Goal: Transaction & Acquisition: Purchase product/service

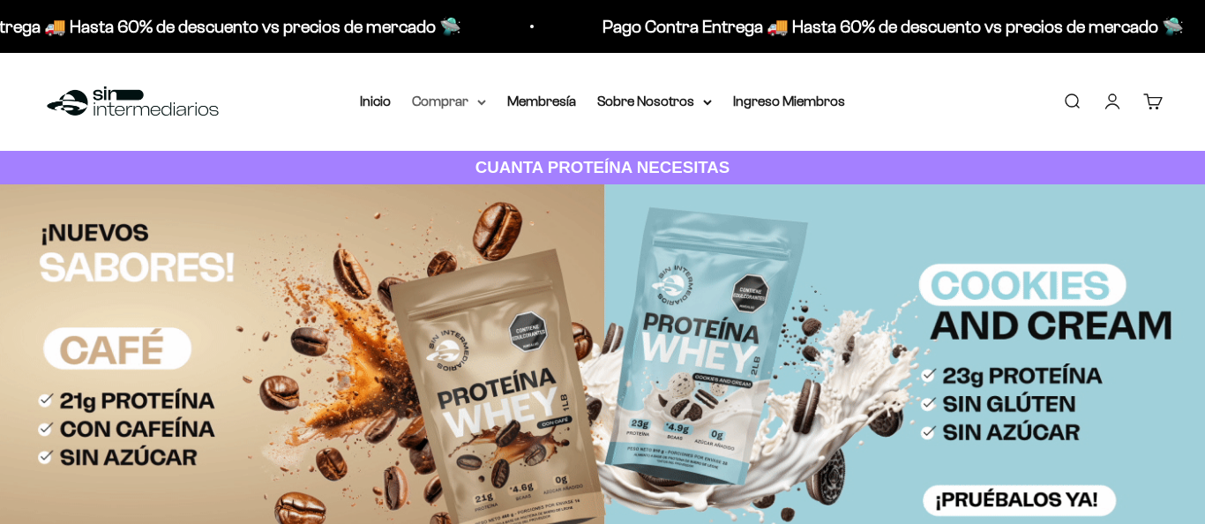
click at [447, 108] on summary "Comprar" at bounding box center [449, 101] width 74 height 23
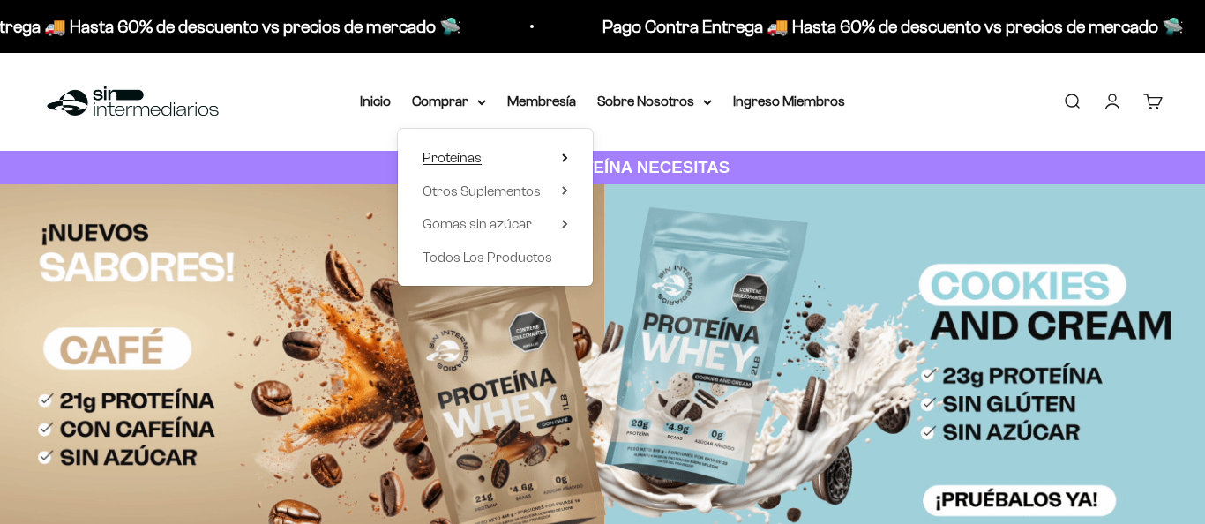
click at [475, 158] on span "Proteínas" at bounding box center [451, 157] width 59 height 15
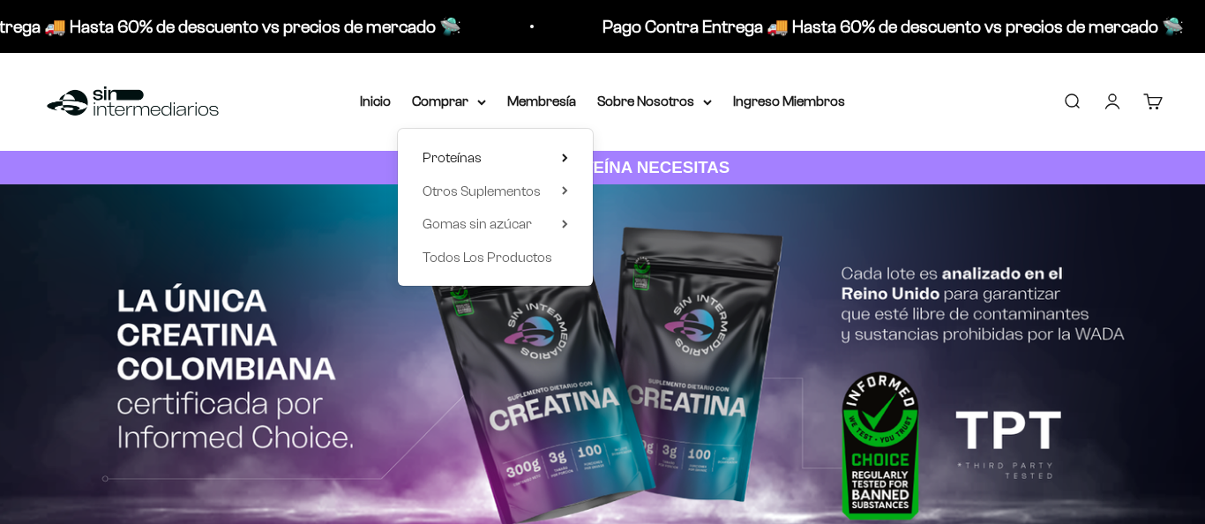
click at [641, 223] on link "Iso" at bounding box center [655, 224] width 76 height 23
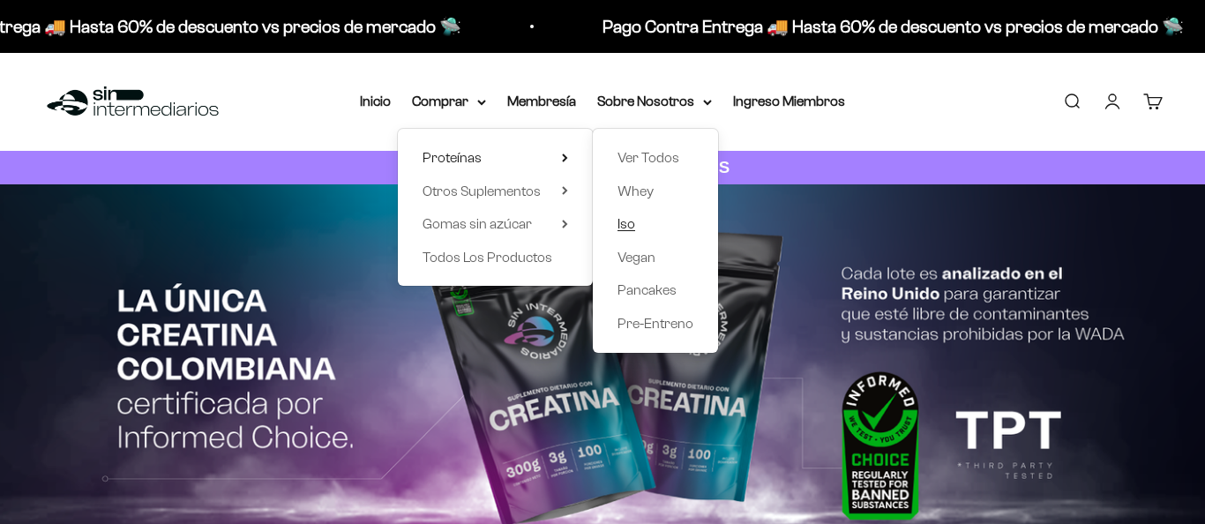
click at [635, 226] on span "Iso" at bounding box center [626, 223] width 18 height 15
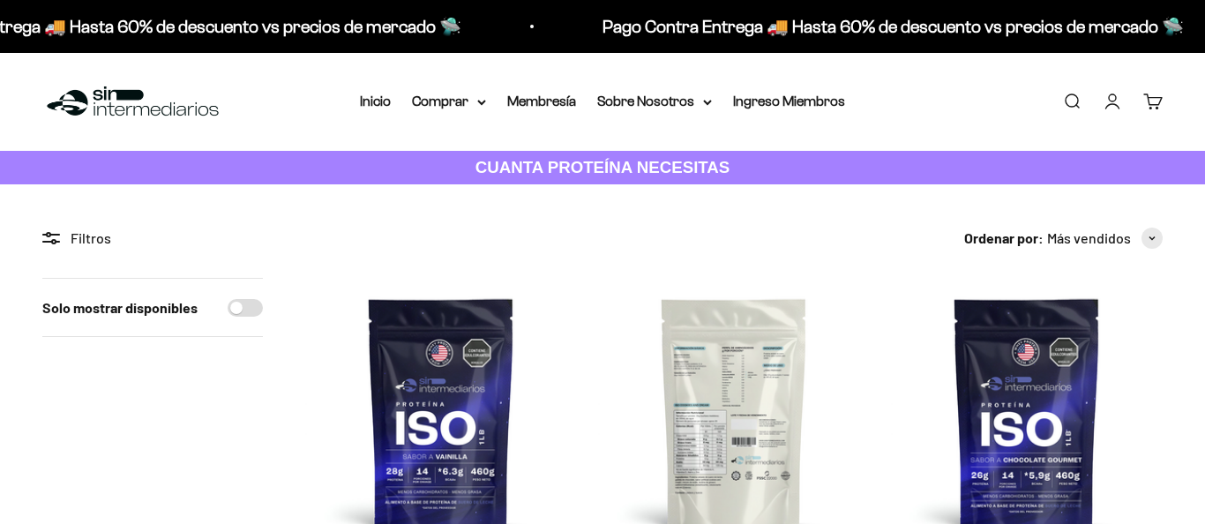
scroll to position [204, 0]
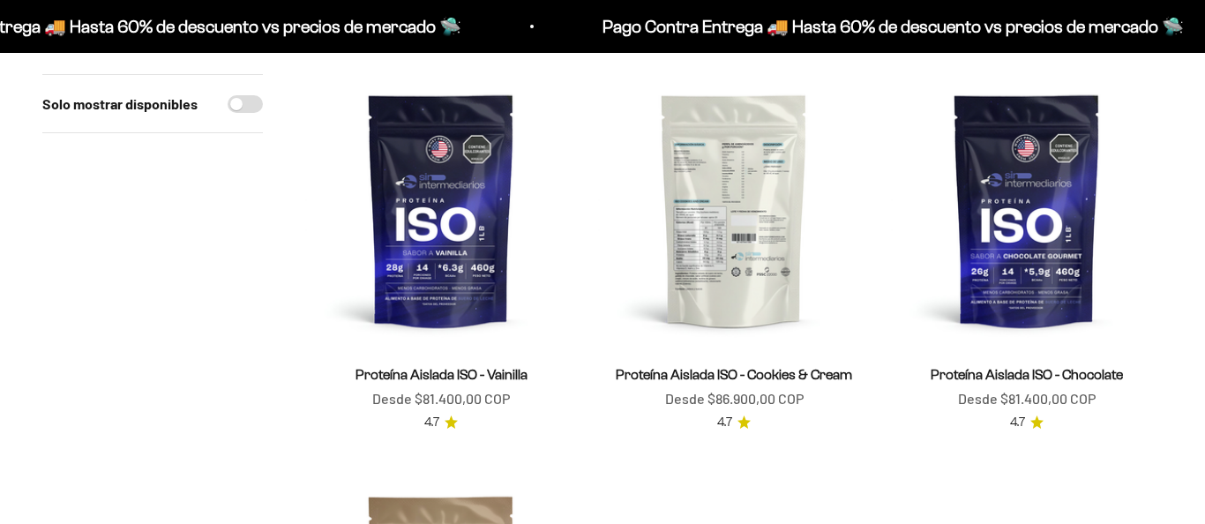
click at [755, 256] on img at bounding box center [734, 210] width 272 height 272
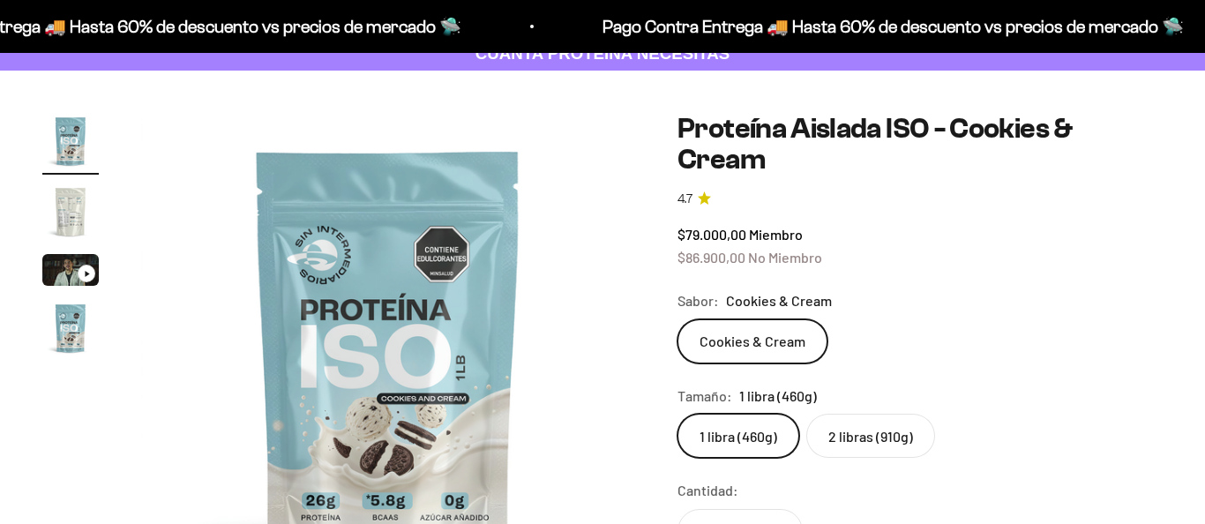
scroll to position [527, 0]
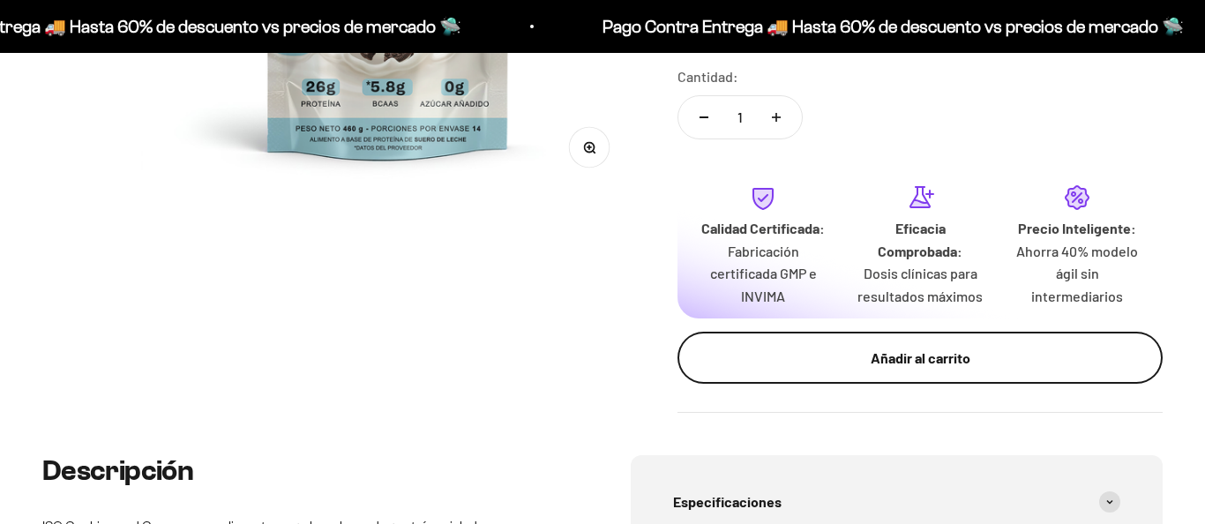
click at [773, 347] on div "Añadir al carrito" at bounding box center [920, 358] width 415 height 23
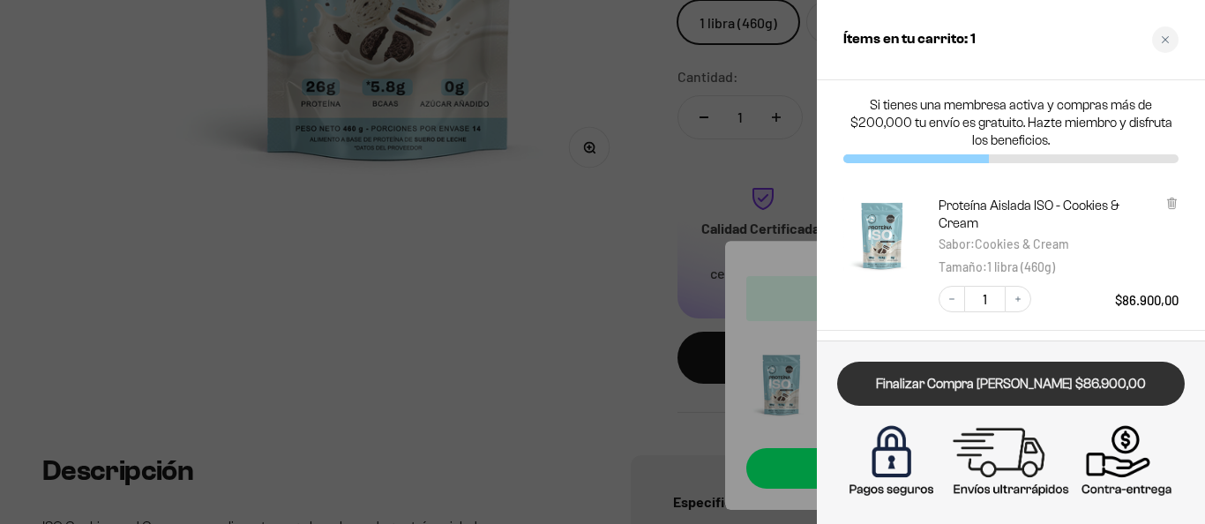
click at [938, 372] on link "Finalizar Compra [PERSON_NAME] $86.900,00" at bounding box center [1011, 384] width 348 height 45
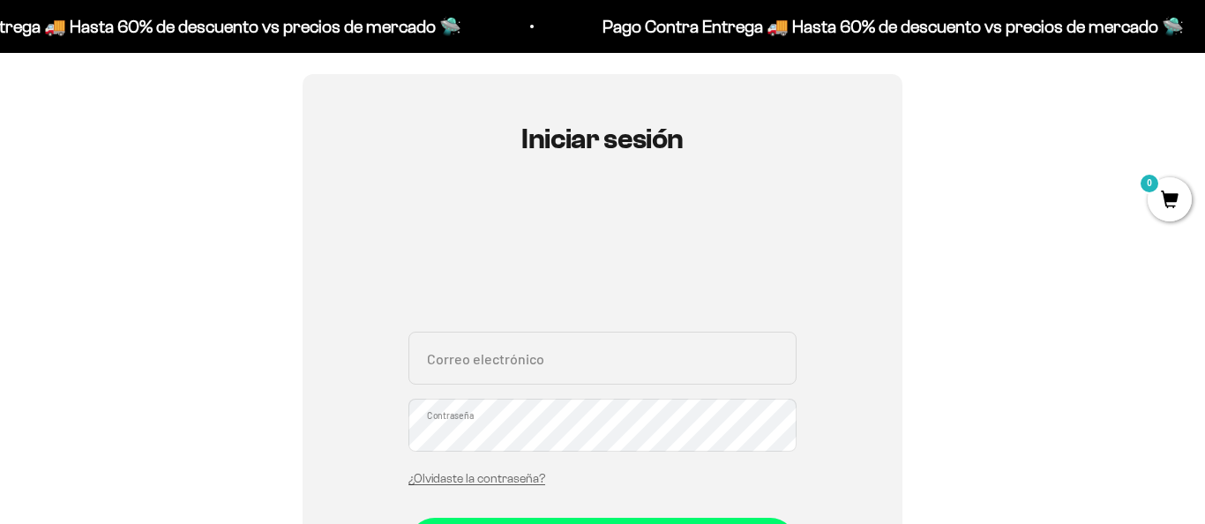
scroll to position [243, 0]
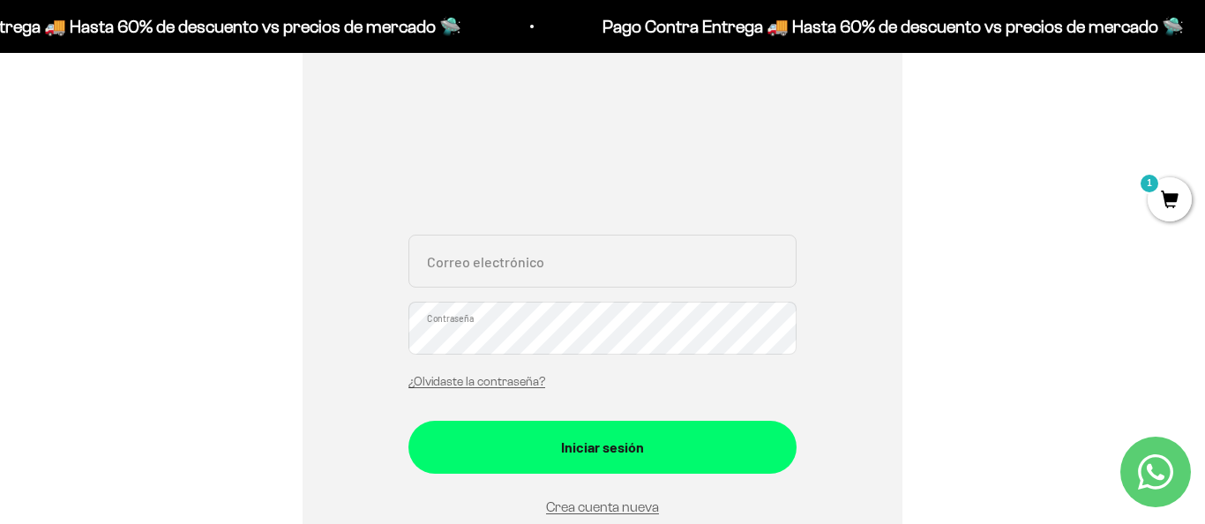
click at [602, 248] on input "Correo electrónico" at bounding box center [602, 261] width 388 height 53
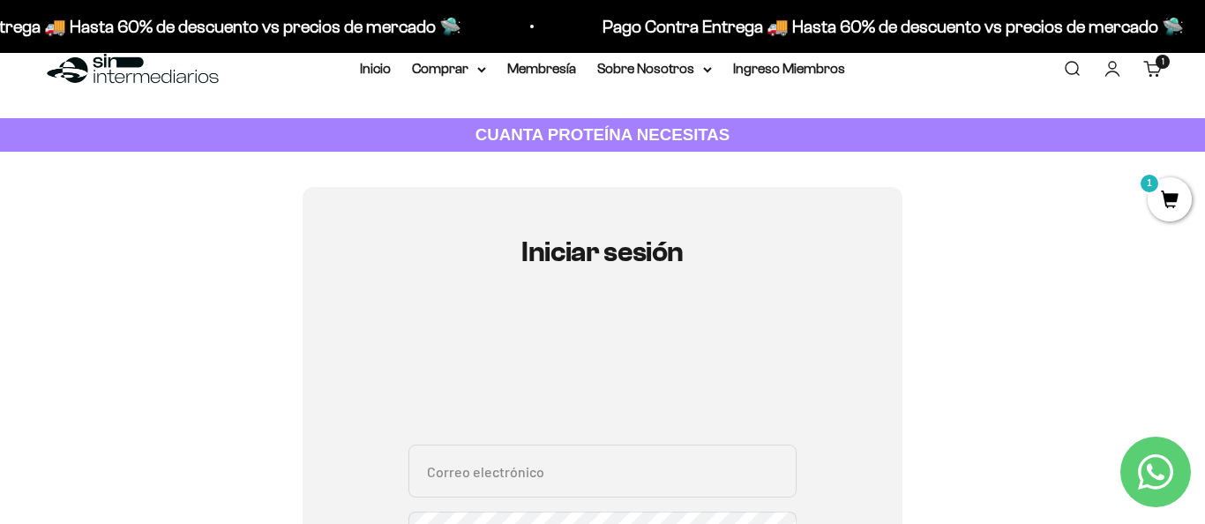
scroll to position [0, 0]
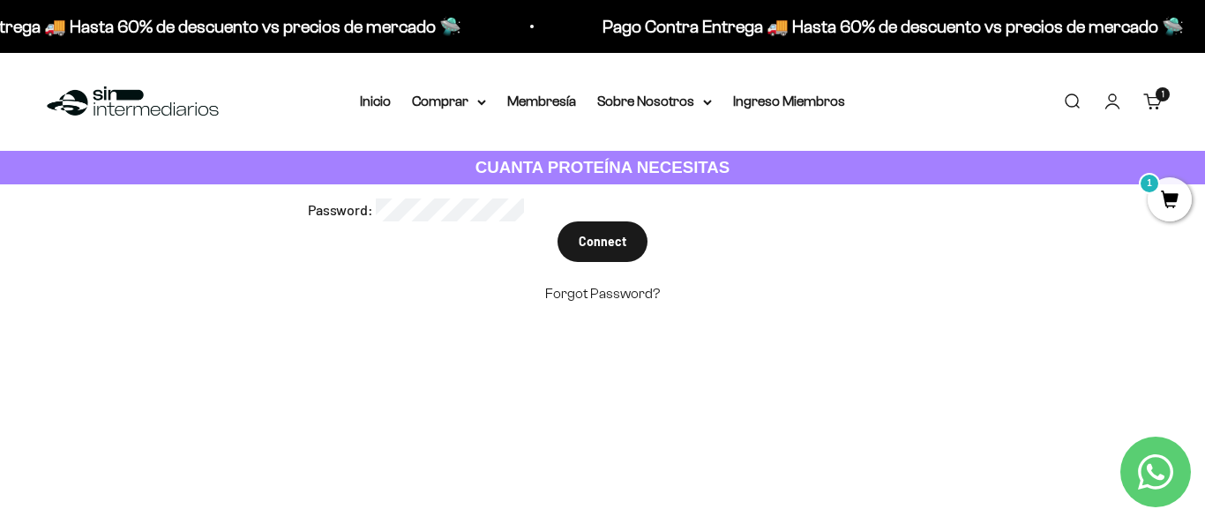
click at [1162, 121] on div "Menú [GEOGRAPHIC_DATA] Inicio Comprar Proteínas Ver Todos Whey Iso Vegan Pancak…" at bounding box center [602, 102] width 1205 height 98
click at [1148, 102] on link "Carrito 1 artículo 1" at bounding box center [1152, 101] width 19 height 19
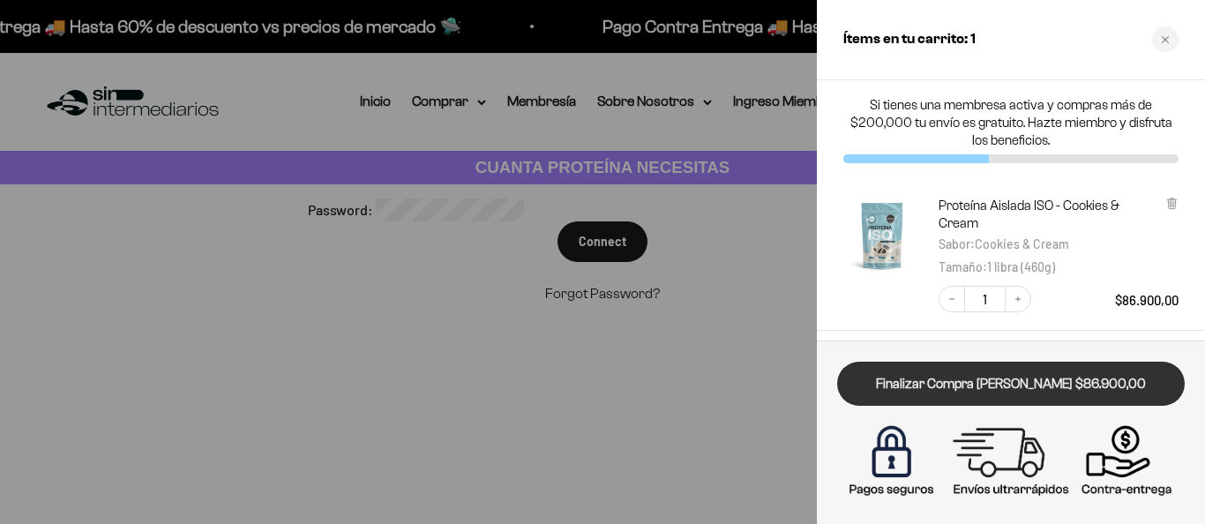
click at [1000, 376] on link "Finalizar Compra [PERSON_NAME] $86.900,00" at bounding box center [1011, 384] width 348 height 45
